Goal: Task Accomplishment & Management: Use online tool/utility

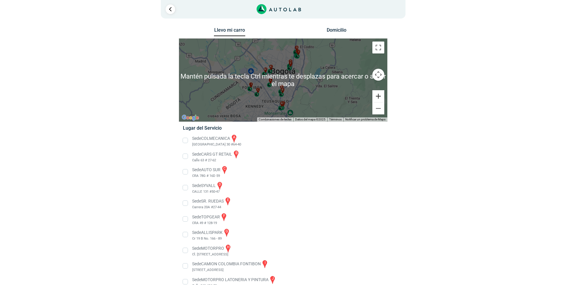
click at [376, 98] on button "Ampliar" at bounding box center [378, 96] width 12 height 12
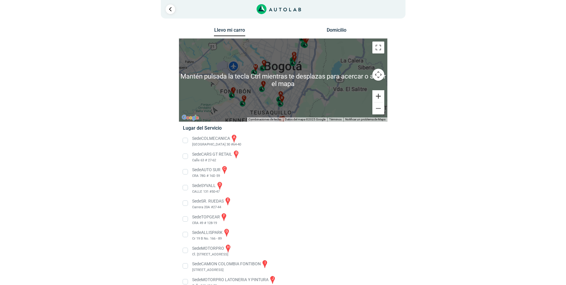
click at [376, 98] on button "Ampliar" at bounding box center [378, 96] width 12 height 12
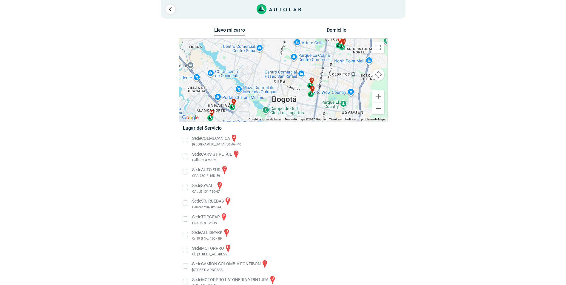
drag, startPoint x: 315, startPoint y: 84, endPoint x: 318, endPoint y: 140, distance: 55.9
click at [318, 140] on div "Llevo mi carro [GEOGRAPHIC_DATA] ← Mover a la izquierda → Mover a la derecha ↑ …" at bounding box center [283, 192] width 209 height 333
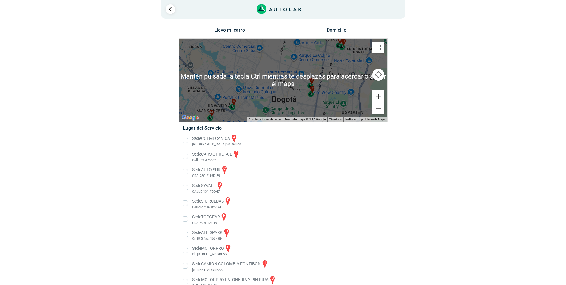
click at [379, 95] on button "Ampliar" at bounding box center [378, 96] width 12 height 12
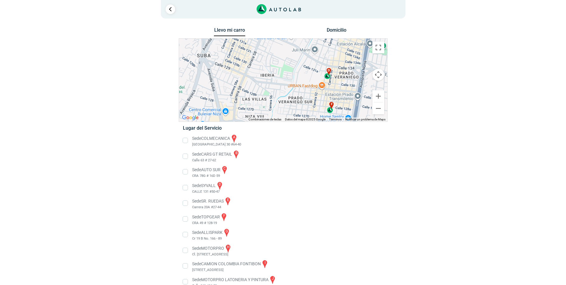
drag, startPoint x: 345, startPoint y: 91, endPoint x: 280, endPoint y: 58, distance: 73.7
click at [280, 58] on div "a b c d e f g" at bounding box center [283, 79] width 208 height 83
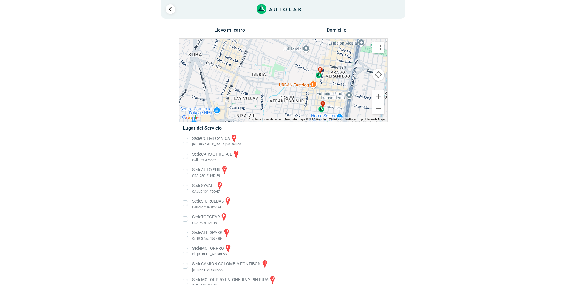
drag, startPoint x: 307, startPoint y: 65, endPoint x: 289, endPoint y: 66, distance: 17.3
click at [289, 66] on div "a b c d e f g" at bounding box center [283, 79] width 208 height 83
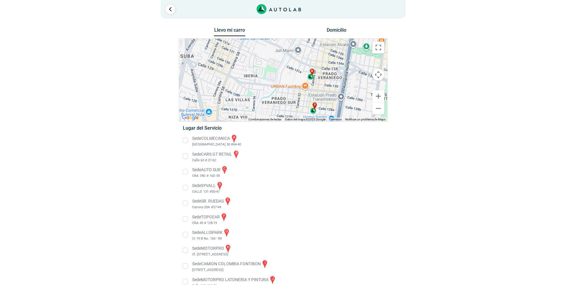
click at [311, 79] on div "d" at bounding box center [311, 73] width 7 height 11
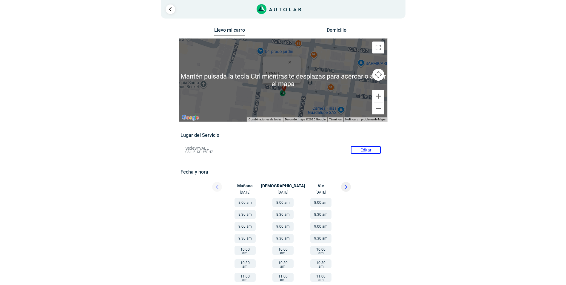
click at [289, 96] on div "a b c d e f g" at bounding box center [283, 79] width 208 height 83
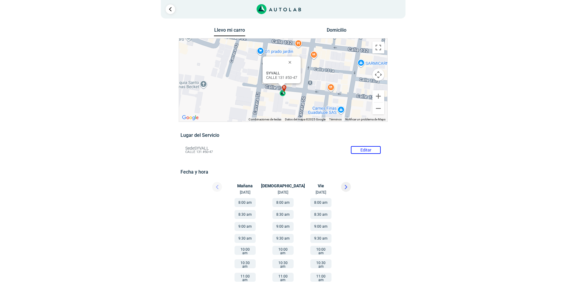
click at [283, 94] on div "d" at bounding box center [283, 90] width 7 height 11
click at [381, 107] on button "Reducir" at bounding box center [378, 108] width 12 height 12
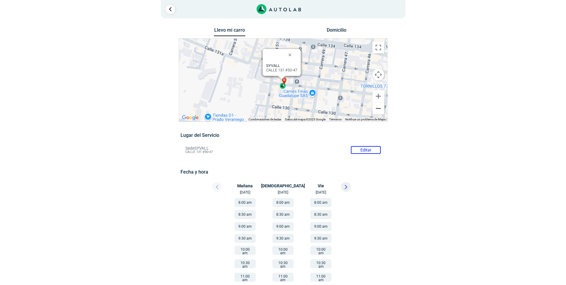
click at [381, 107] on button "Reducir" at bounding box center [378, 108] width 12 height 12
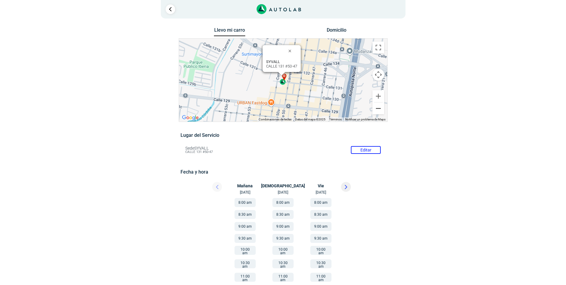
click at [381, 107] on button "Reducir" at bounding box center [378, 108] width 12 height 12
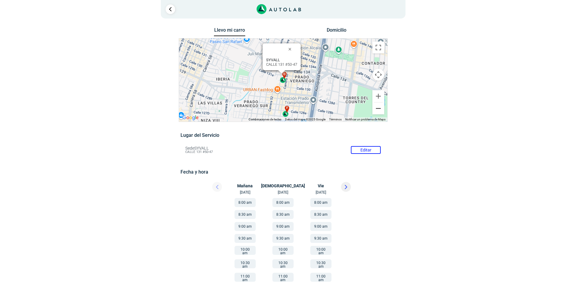
click at [381, 107] on button "Reducir" at bounding box center [378, 108] width 12 height 12
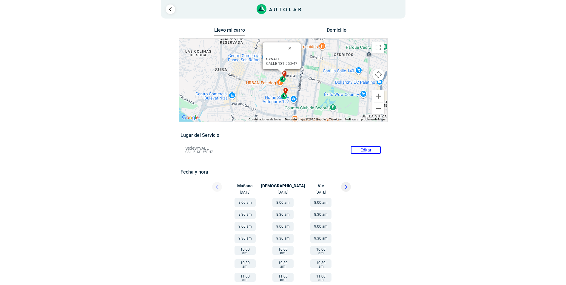
click at [283, 95] on div "f" at bounding box center [284, 93] width 7 height 11
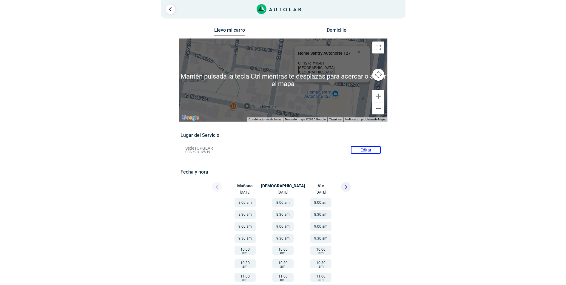
click at [338, 98] on div "a b c d e f g" at bounding box center [283, 79] width 208 height 83
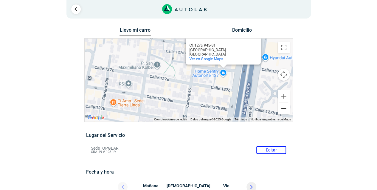
click at [285, 106] on button "Reducir" at bounding box center [284, 108] width 12 height 12
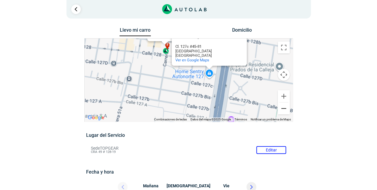
click at [285, 106] on button "Reducir" at bounding box center [284, 108] width 12 height 12
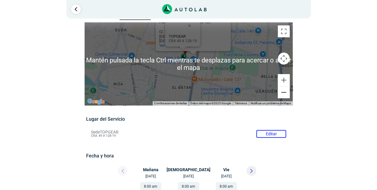
scroll to position [20, 0]
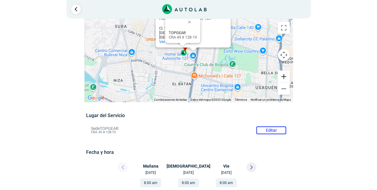
click at [281, 76] on button "Ampliar" at bounding box center [284, 76] width 12 height 12
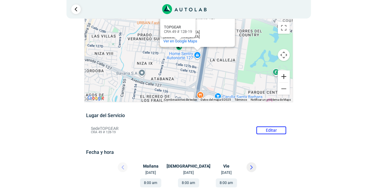
click at [281, 76] on button "Ampliar" at bounding box center [284, 76] width 12 height 12
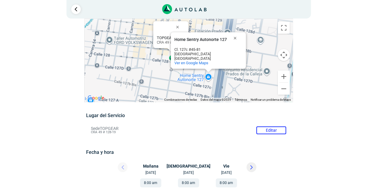
drag, startPoint x: 158, startPoint y: 63, endPoint x: 161, endPoint y: 85, distance: 22.8
click at [161, 85] on div "a b c d e f g" at bounding box center [189, 60] width 208 height 83
click at [234, 35] on button "Cerrar" at bounding box center [236, 38] width 14 height 14
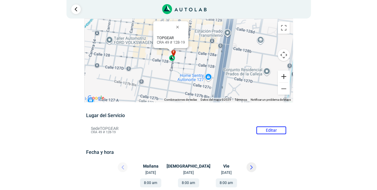
click at [280, 79] on button "Ampliar" at bounding box center [284, 76] width 12 height 12
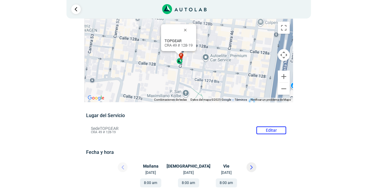
drag, startPoint x: 159, startPoint y: 64, endPoint x: 184, endPoint y: 68, distance: 25.4
click at [184, 68] on div "a b c d e f g" at bounding box center [189, 60] width 208 height 83
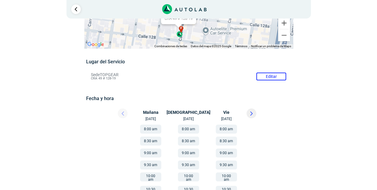
click at [281, 29] on button "Ampliar" at bounding box center [284, 23] width 12 height 12
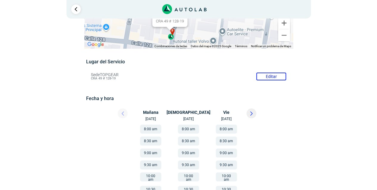
click at [285, 29] on button "Ampliar" at bounding box center [284, 23] width 12 height 12
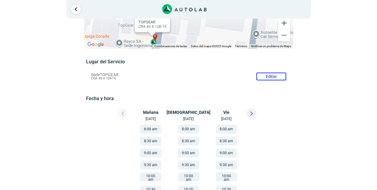
click at [285, 29] on button "Ampliar" at bounding box center [284, 23] width 12 height 12
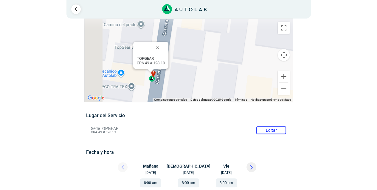
drag, startPoint x: 136, startPoint y: 79, endPoint x: 178, endPoint y: 78, distance: 41.8
click at [178, 78] on div "a b c d e f g" at bounding box center [189, 60] width 208 height 83
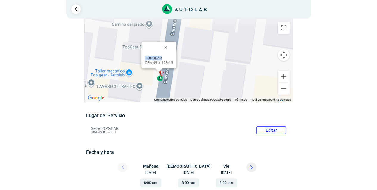
drag, startPoint x: 162, startPoint y: 58, endPoint x: 138, endPoint y: 58, distance: 23.3
click at [138, 58] on div "a b c d e f g" at bounding box center [189, 60] width 208 height 83
copy div "a b c d e f g h i j k l m n SYVALL [STREET_ADDRESS]"
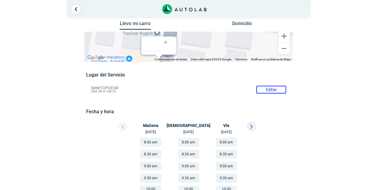
scroll to position [0, 0]
